Goal: Information Seeking & Learning: Learn about a topic

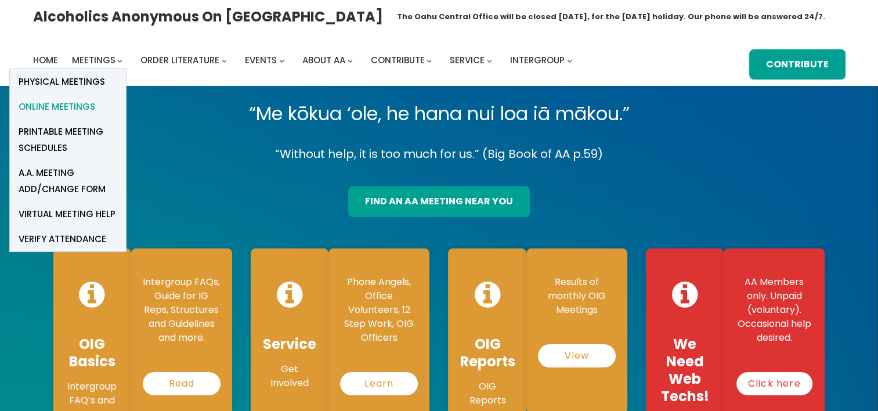
click at [65, 104] on span "Online Meetings" at bounding box center [57, 107] width 77 height 16
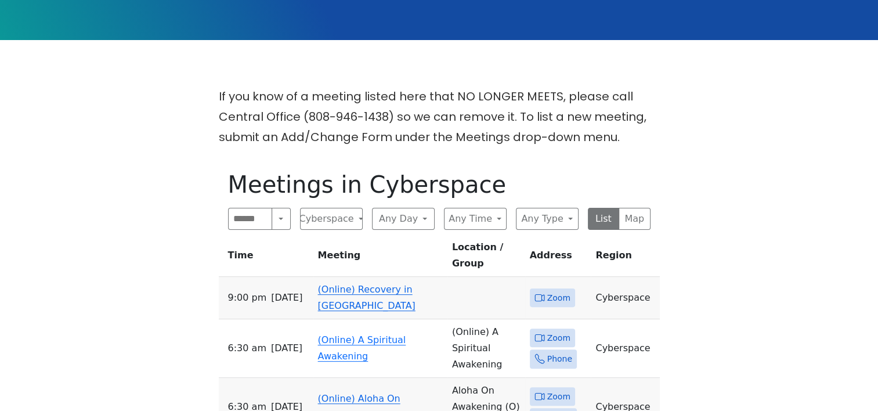
scroll to position [290, 0]
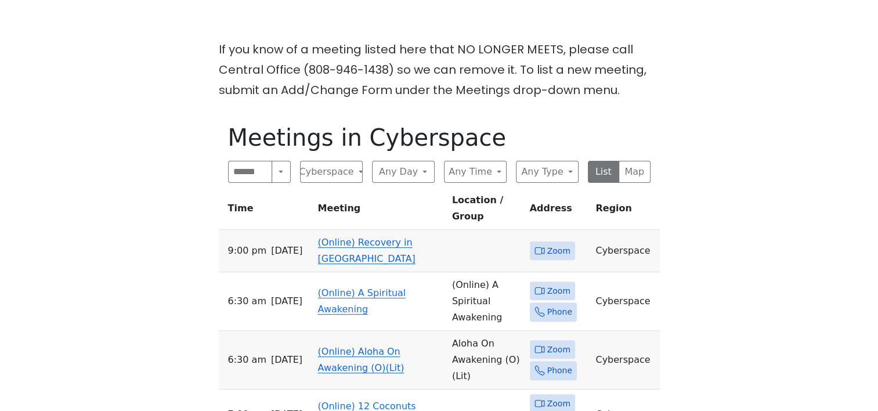
click at [377, 237] on link "(Online) Recovery in Da House" at bounding box center [366, 250] width 97 height 27
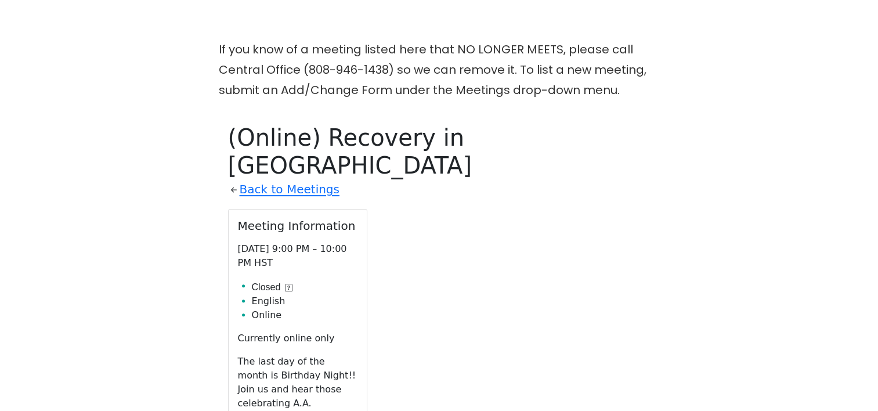
scroll to position [404, 0]
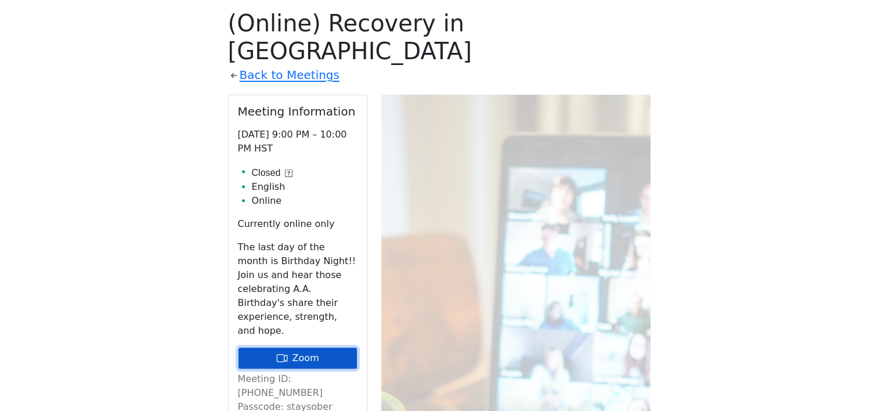
click at [314, 347] on link "Zoom" at bounding box center [298, 358] width 120 height 22
